Goal: Information Seeking & Learning: Understand process/instructions

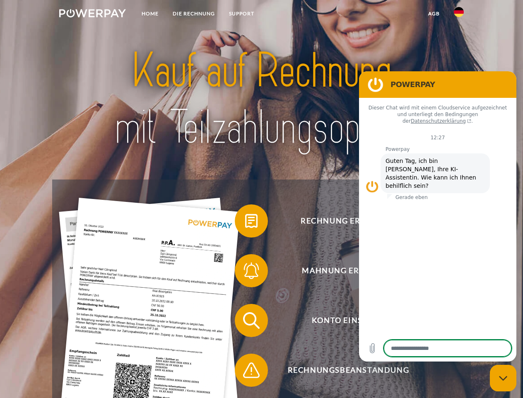
click at [92, 15] on img at bounding box center [92, 13] width 67 height 8
click at [459, 15] on img at bounding box center [459, 12] width 10 height 10
click at [434, 14] on link "agb" at bounding box center [434, 13] width 26 height 15
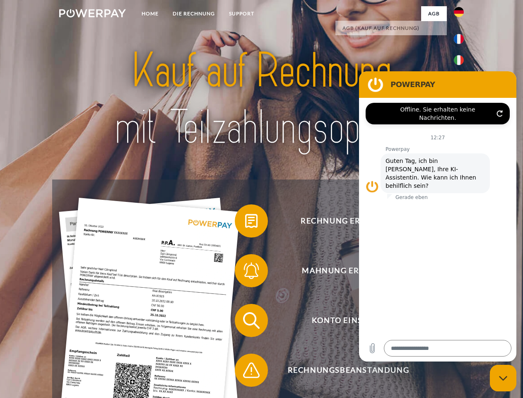
click at [245, 223] on span at bounding box center [238, 220] width 41 height 41
click at [245, 272] on span at bounding box center [238, 270] width 41 height 41
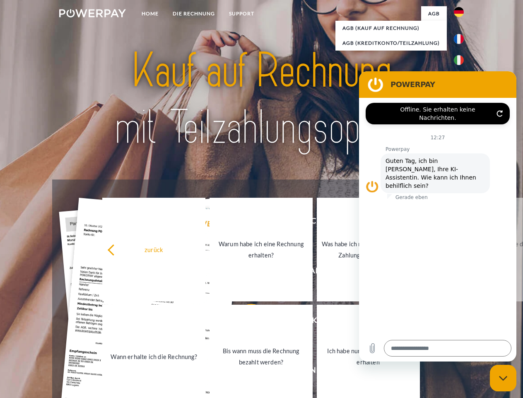
click at [245, 322] on link "Bis wann muss die Rechnung bezahlt werden?" at bounding box center [261, 357] width 103 height 104
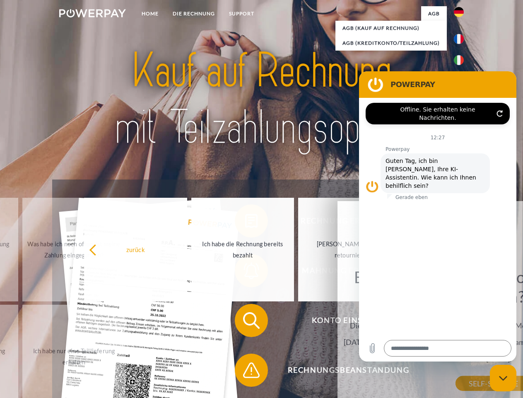
click at [245, 372] on span at bounding box center [238, 369] width 41 height 41
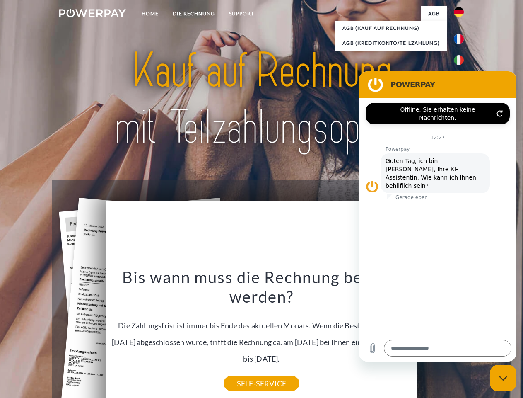
click at [504, 378] on icon "Messaging-Fenster schließen" at bounding box center [503, 377] width 9 height 5
type textarea "*"
